Goal: Find specific page/section: Find specific page/section

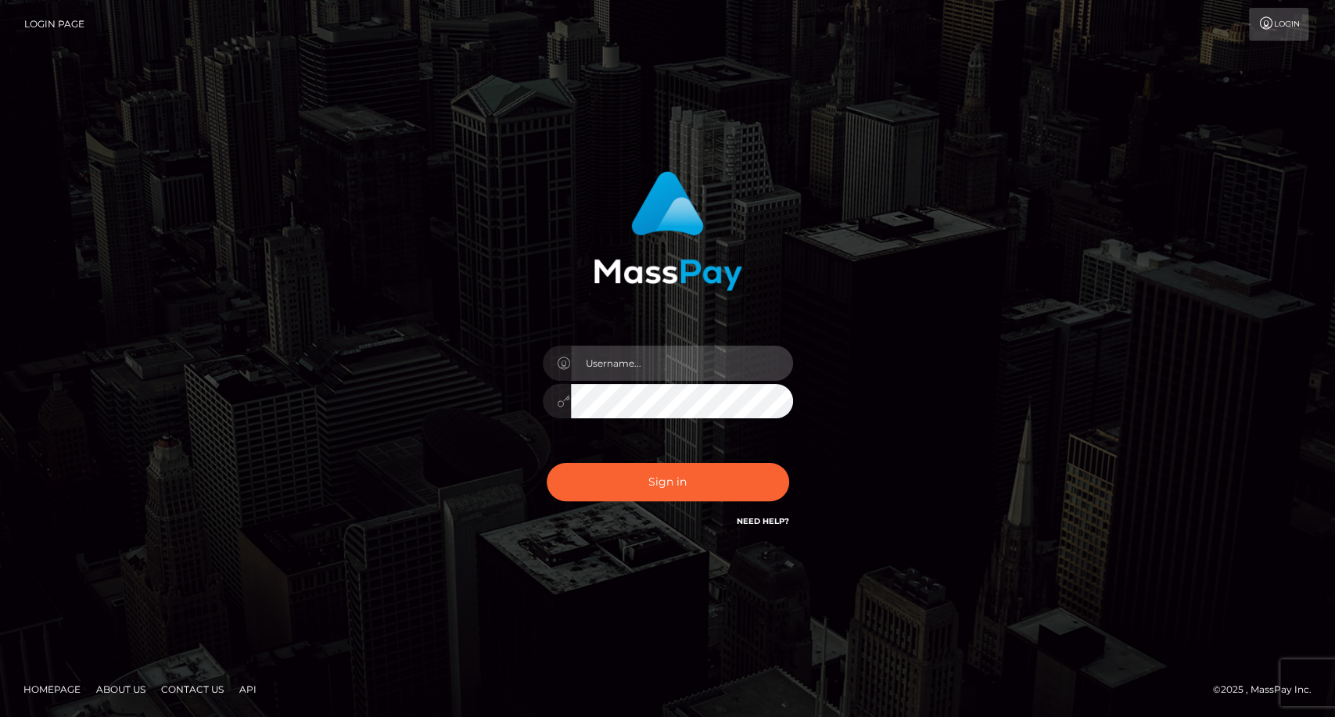
type input "carolina"
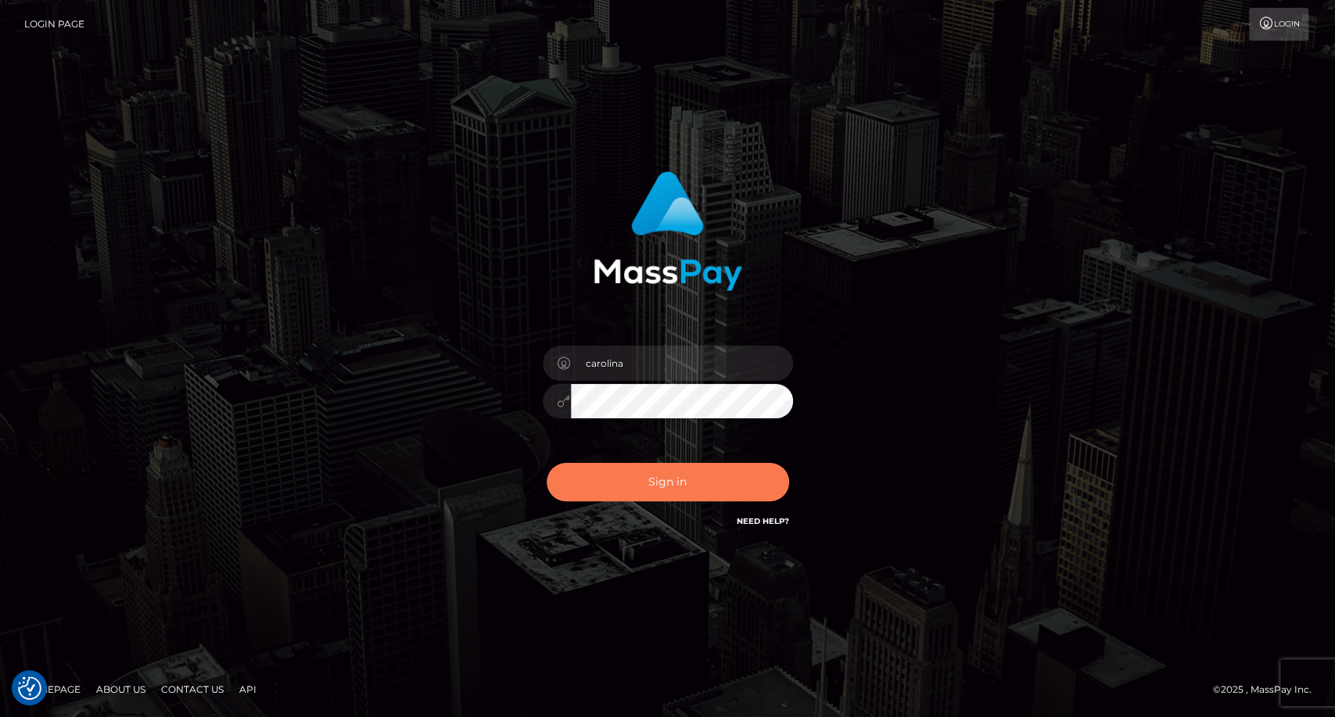
click at [694, 497] on button "Sign in" at bounding box center [668, 482] width 242 height 38
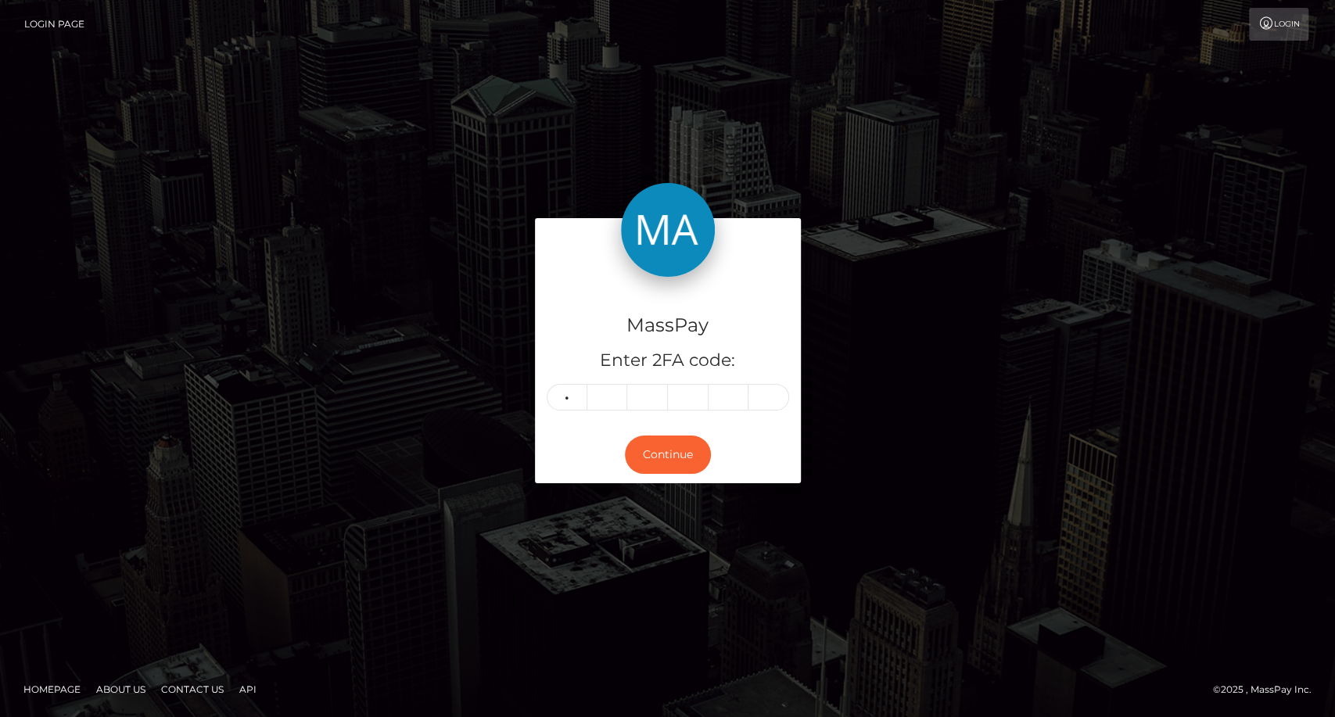
type input "7"
type input "6"
type input "2"
type input "8"
type input "1"
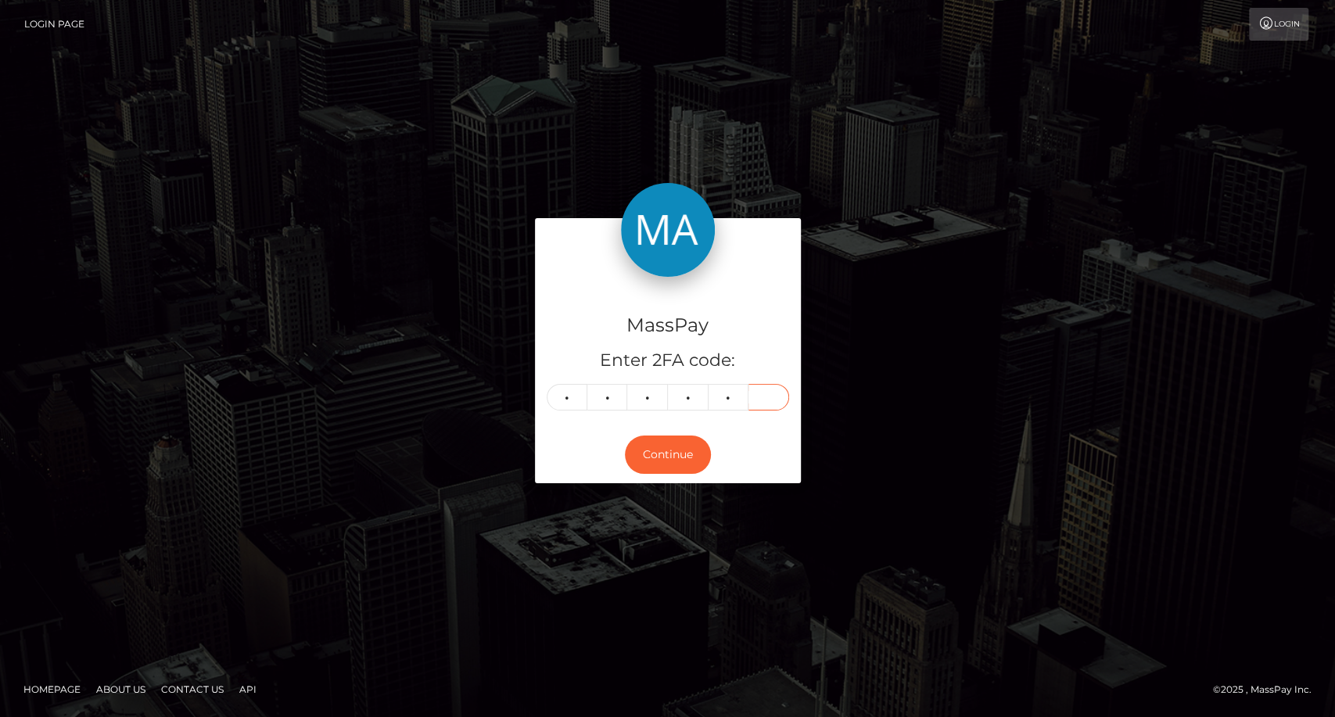
type input "0"
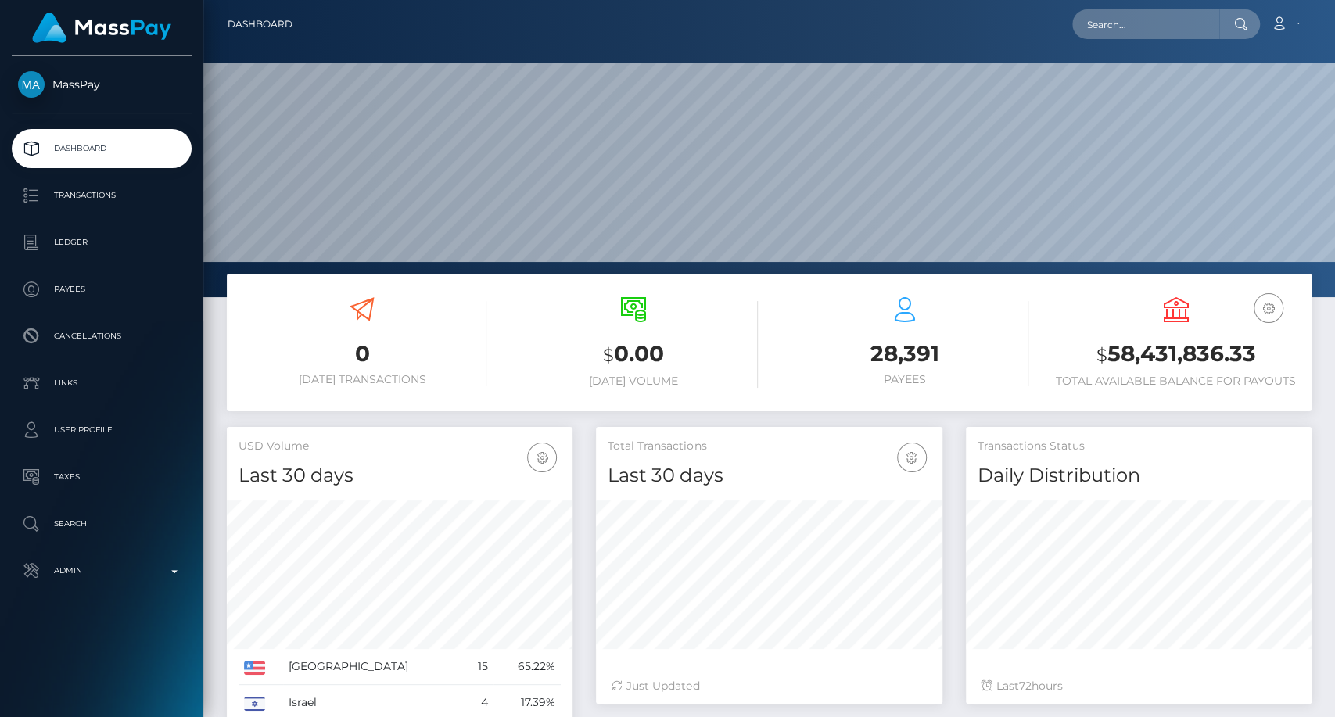
scroll to position [276, 346]
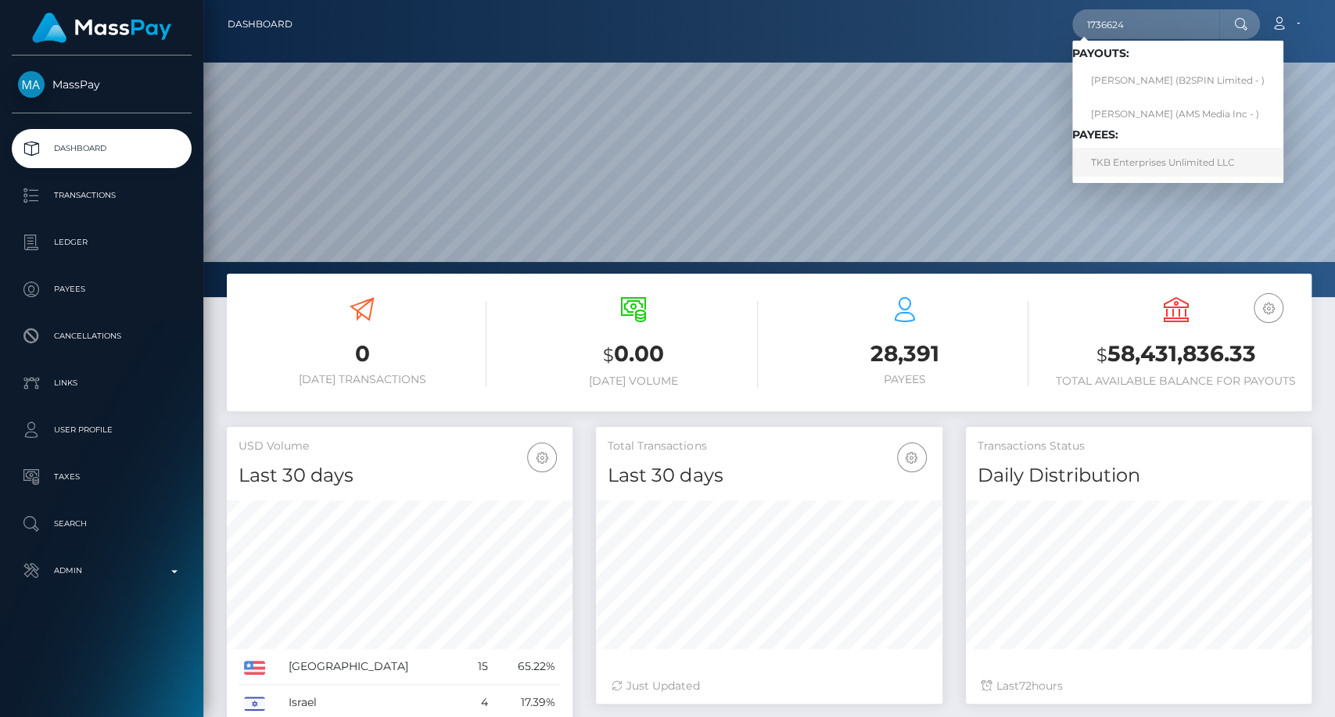
type input "1736624"
click at [1166, 154] on link "TKB Enterprises Unlimited LLC" at bounding box center [1177, 162] width 211 height 29
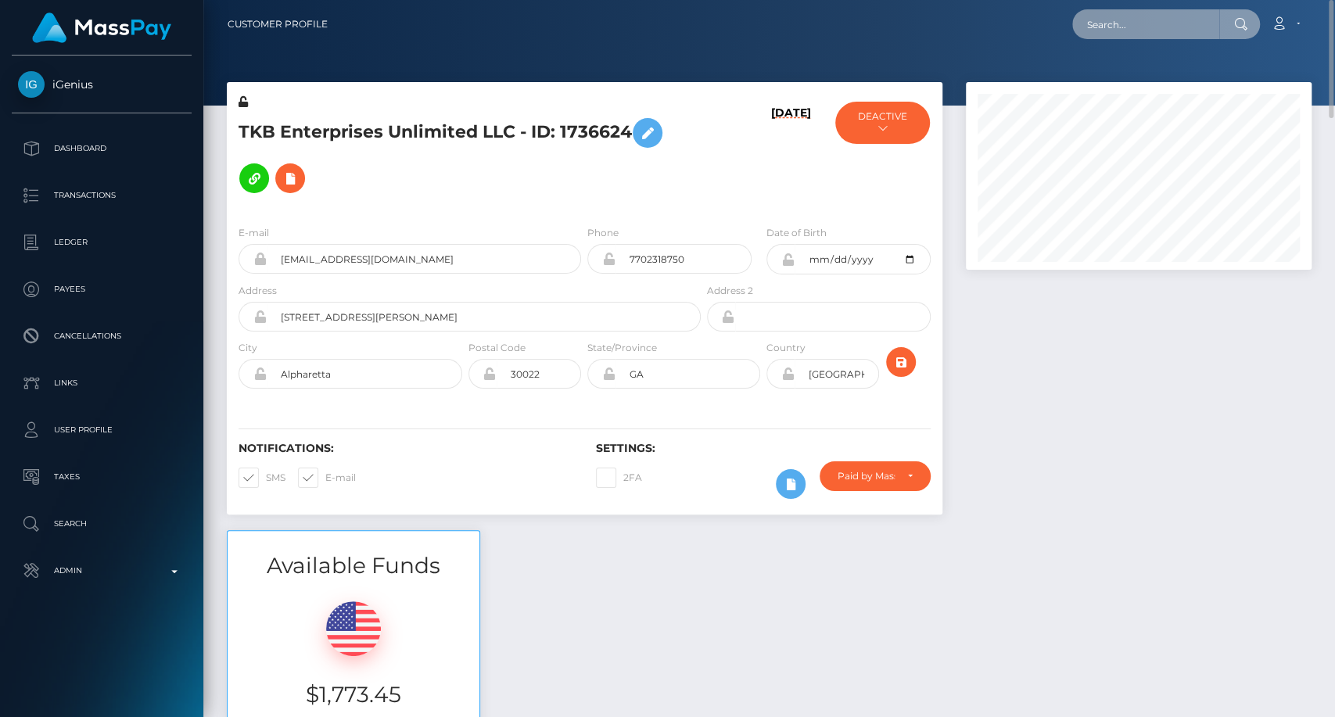
click at [1134, 25] on input "text" at bounding box center [1145, 24] width 147 height 30
paste input "deuce-cordial-58@icloud.com"
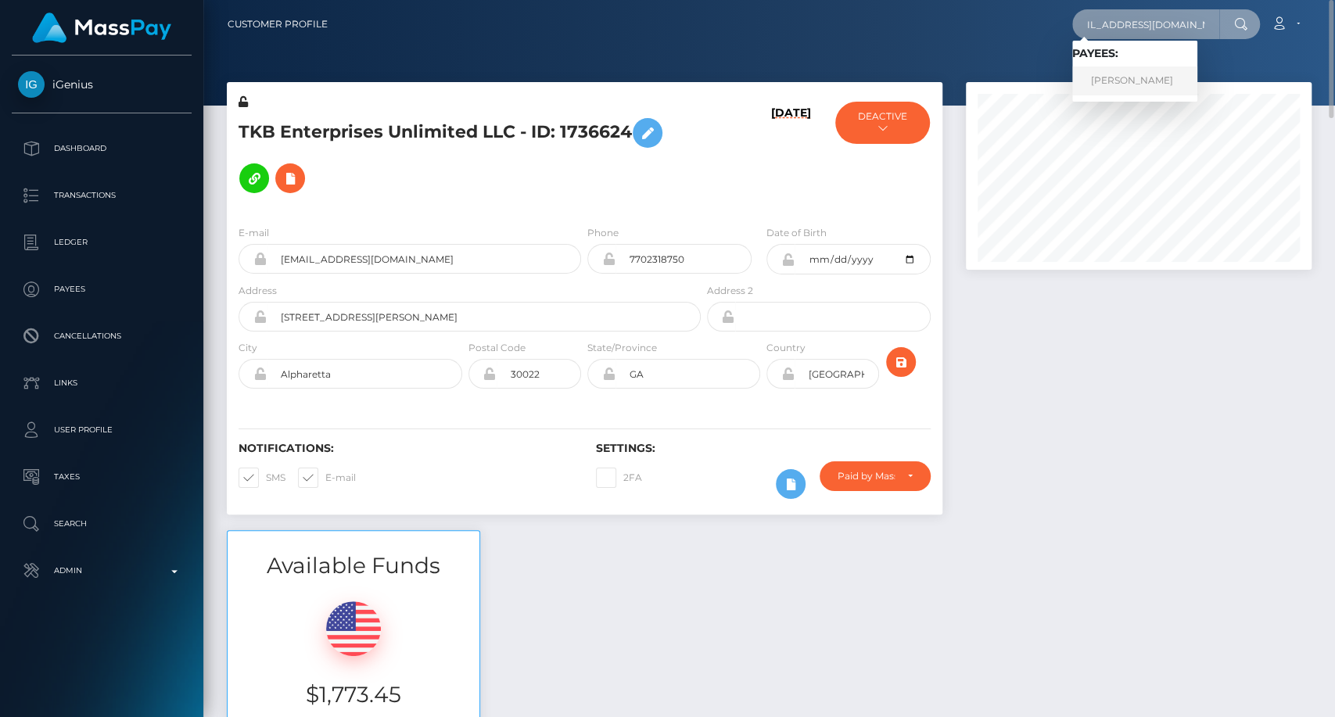
type input "deuce-cordial-58@icloud.com"
click at [1141, 71] on link "AMY ELIZABETH STUBBERT" at bounding box center [1134, 80] width 125 height 29
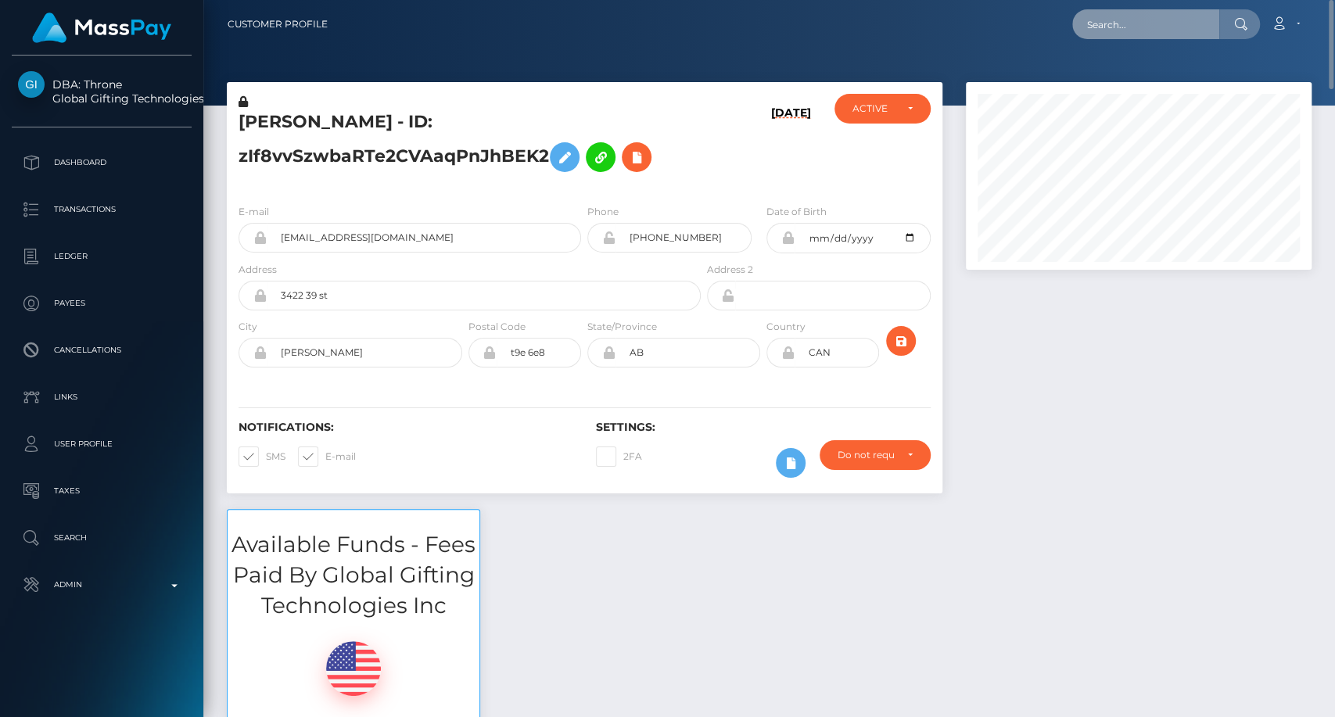
click at [1110, 27] on input "text" at bounding box center [1145, 24] width 147 height 30
paste input "jeremy.anderson@fansly-6609aa930eaa.intercom-mail.com"
click at [1161, 25] on input "jeremy.anderson@fansly-6609aa930eaa.intercom-mail.com" at bounding box center [1145, 24] width 147 height 30
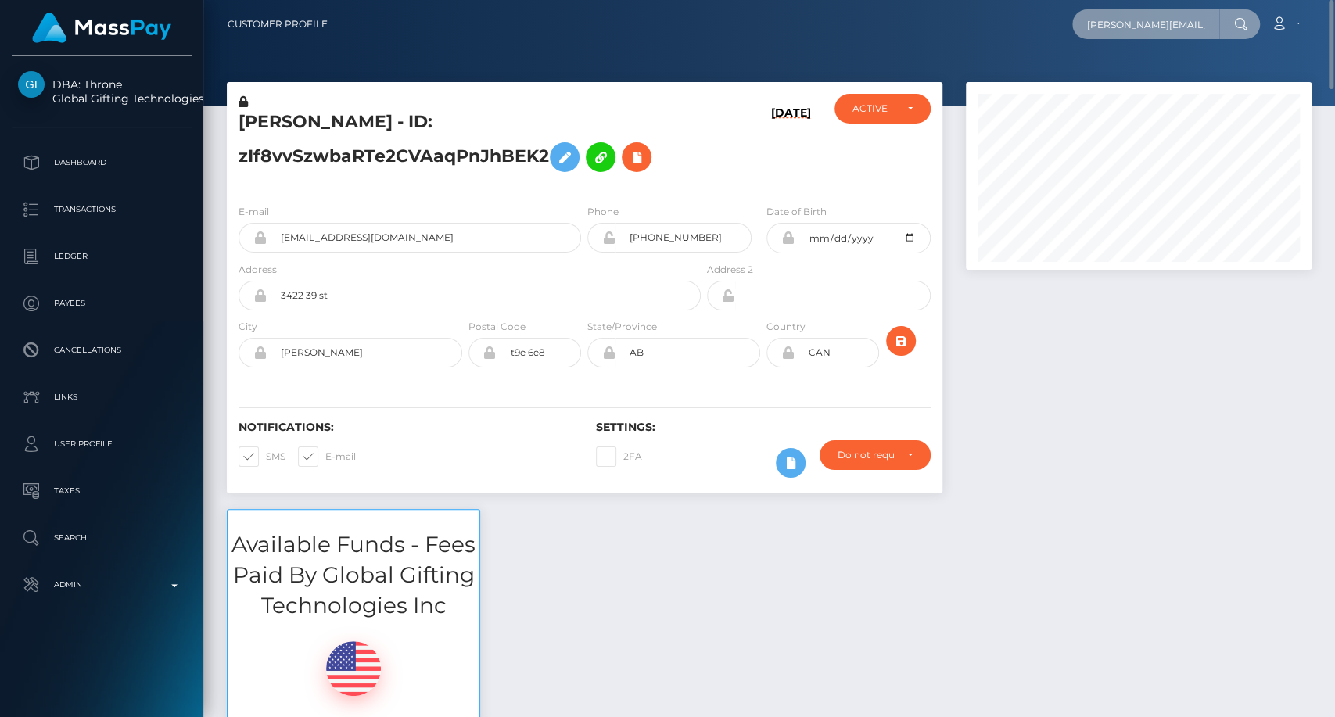
paste input "fattielove12@g"
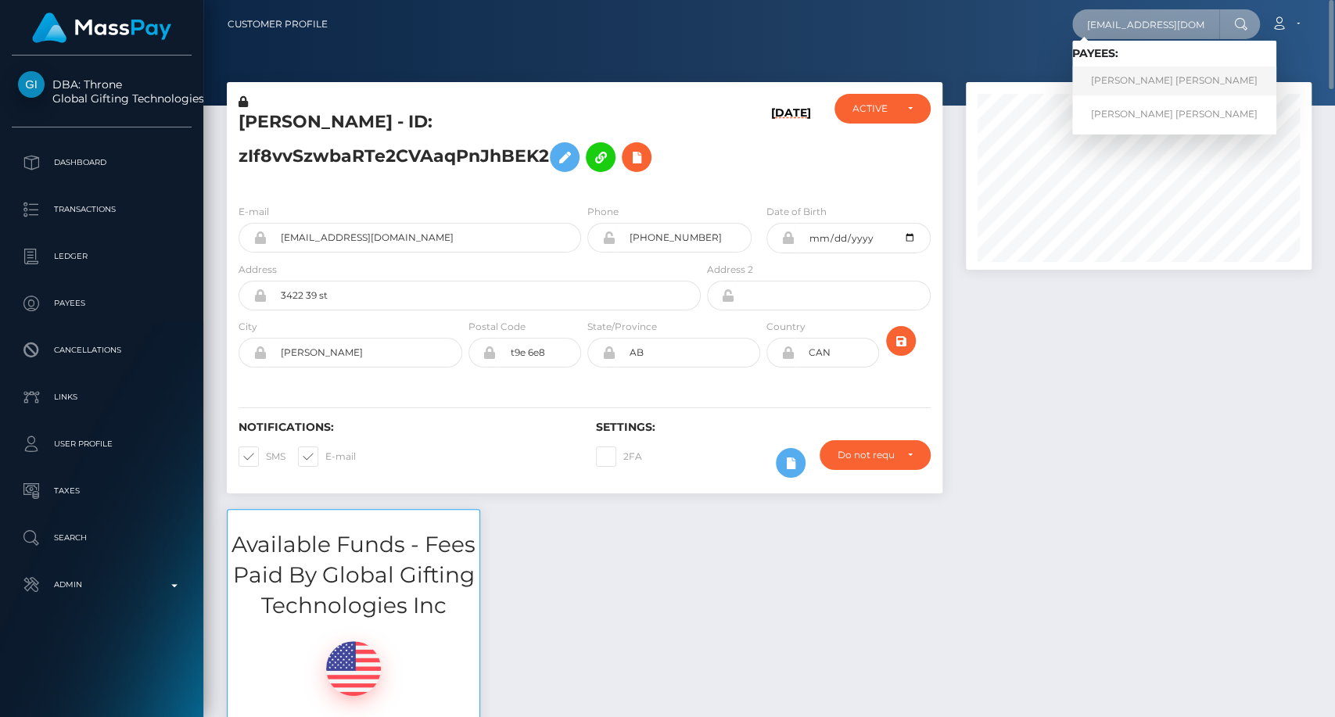
type input "fattielove12@gmail.com"
click at [1145, 89] on link "PATRICE BRITNEY MORRIS" at bounding box center [1174, 80] width 204 height 29
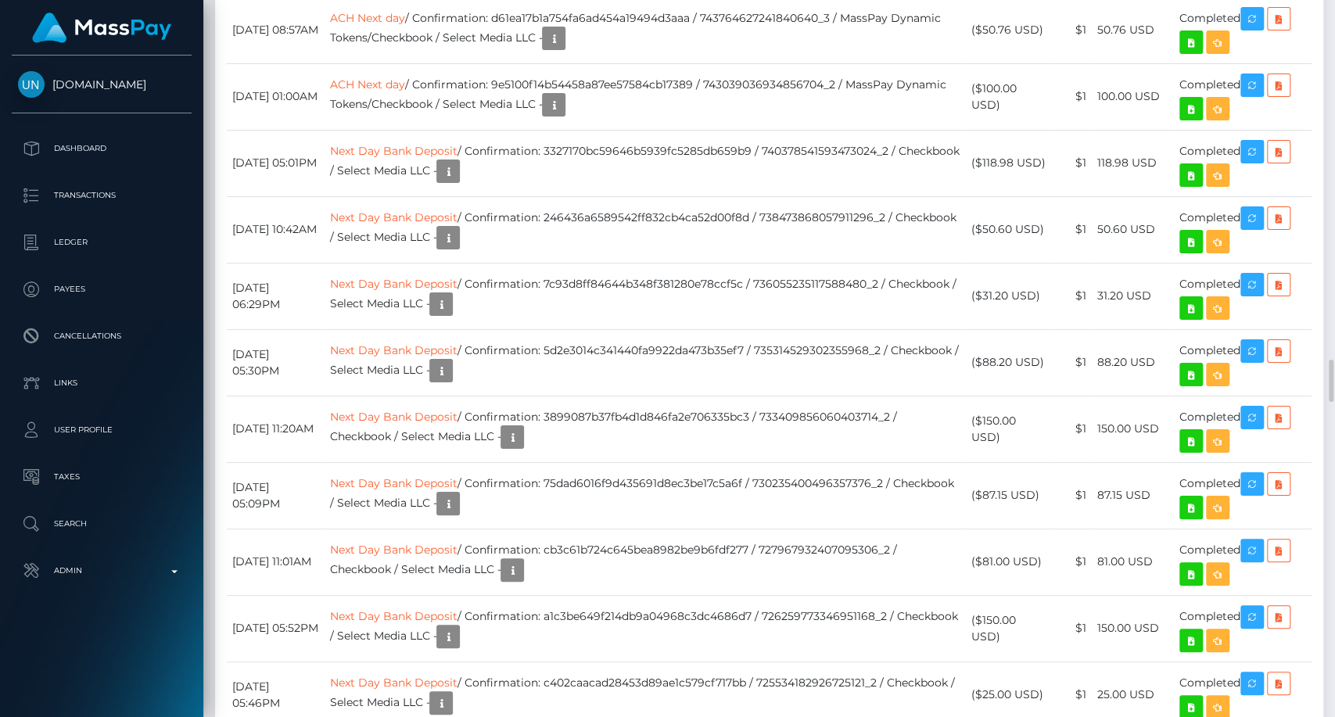
scroll to position [188, 346]
